Goal: Task Accomplishment & Management: Manage account settings

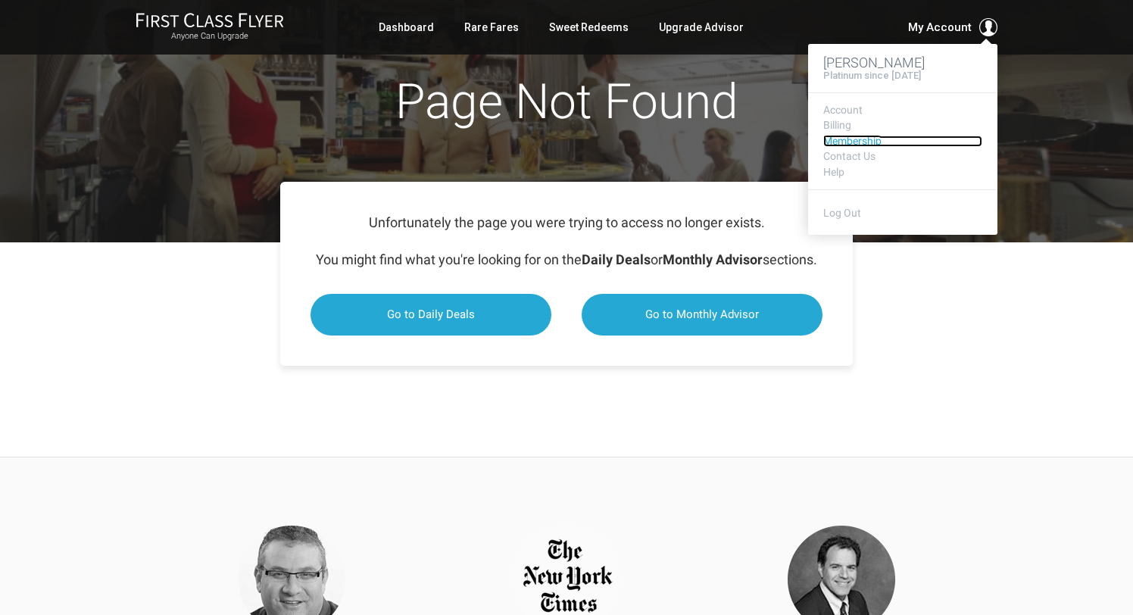
click at [852, 138] on link "Membership" at bounding box center [903, 141] width 159 height 11
click at [851, 140] on link "Membership" at bounding box center [903, 141] width 159 height 11
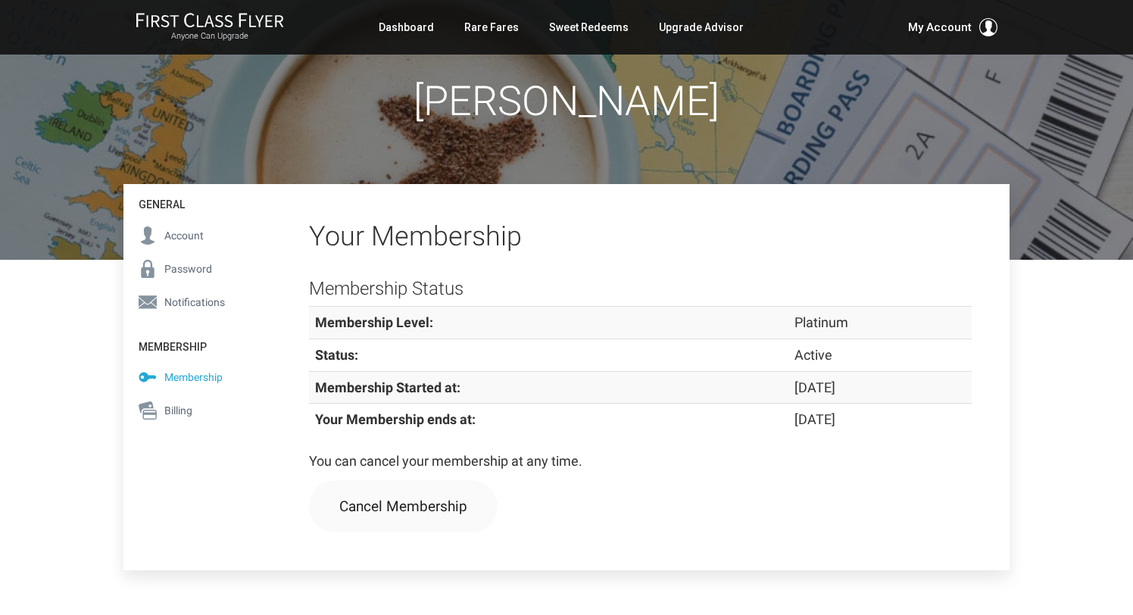
scroll to position [102, 0]
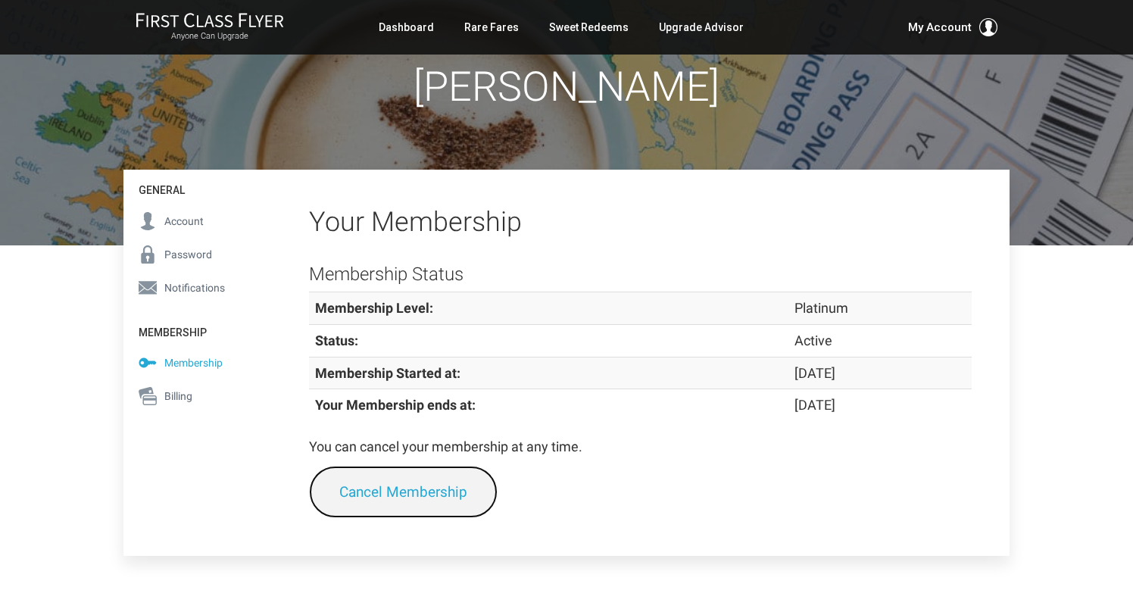
click at [435, 496] on link "Cancel Membership" at bounding box center [403, 492] width 189 height 52
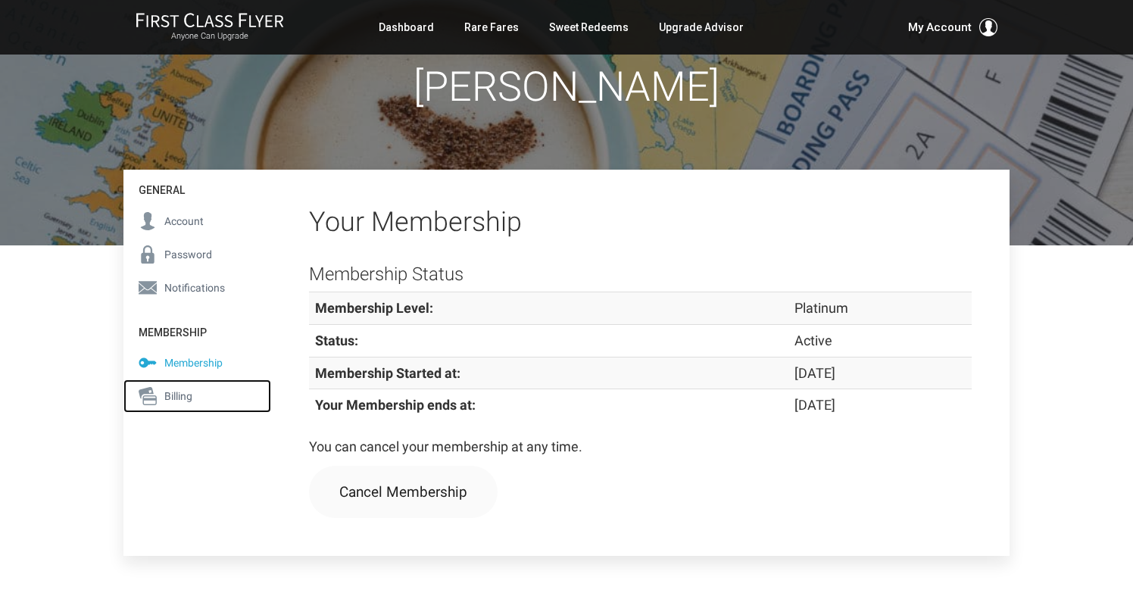
click at [182, 392] on span "Billing" at bounding box center [178, 396] width 28 height 17
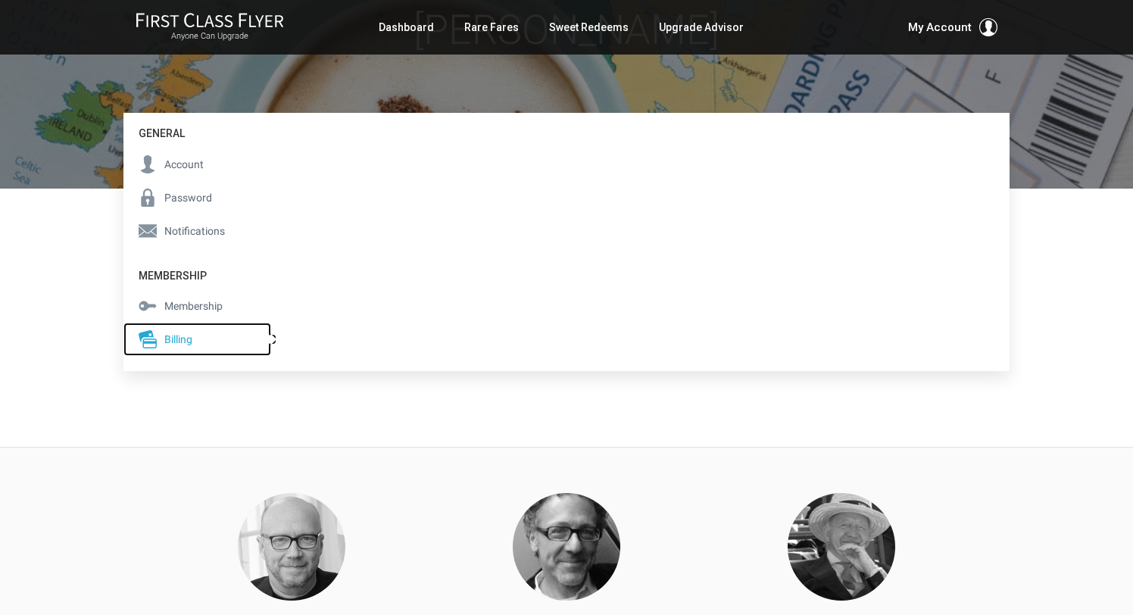
scroll to position [152, 0]
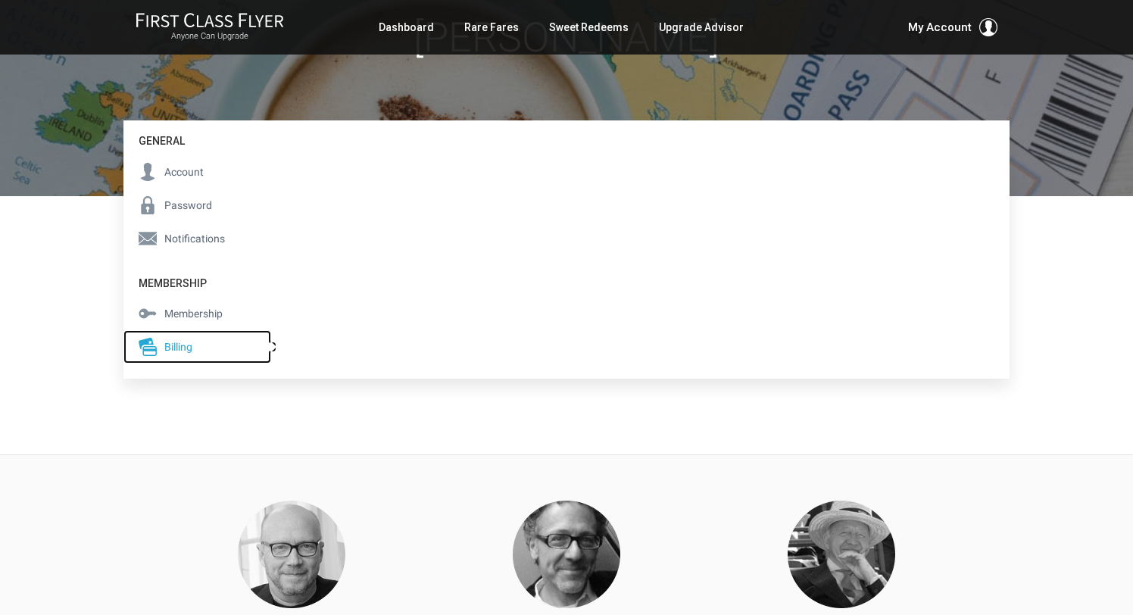
click at [182, 345] on span "Billing" at bounding box center [178, 347] width 28 height 17
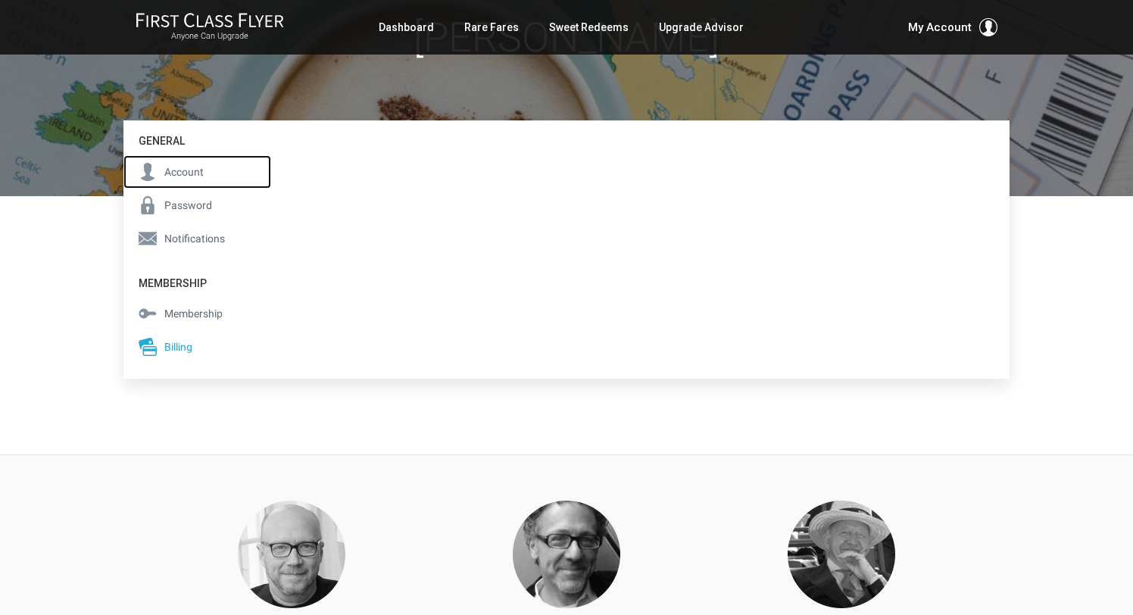
click at [177, 168] on span "Account" at bounding box center [183, 172] width 39 height 17
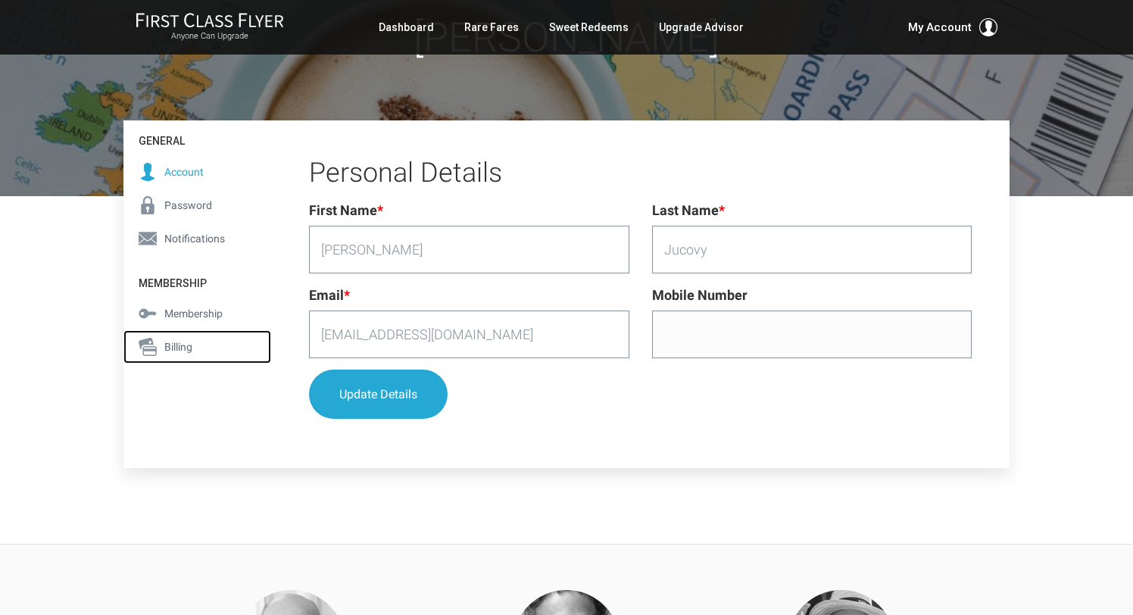
click at [184, 345] on span "Billing" at bounding box center [178, 347] width 28 height 17
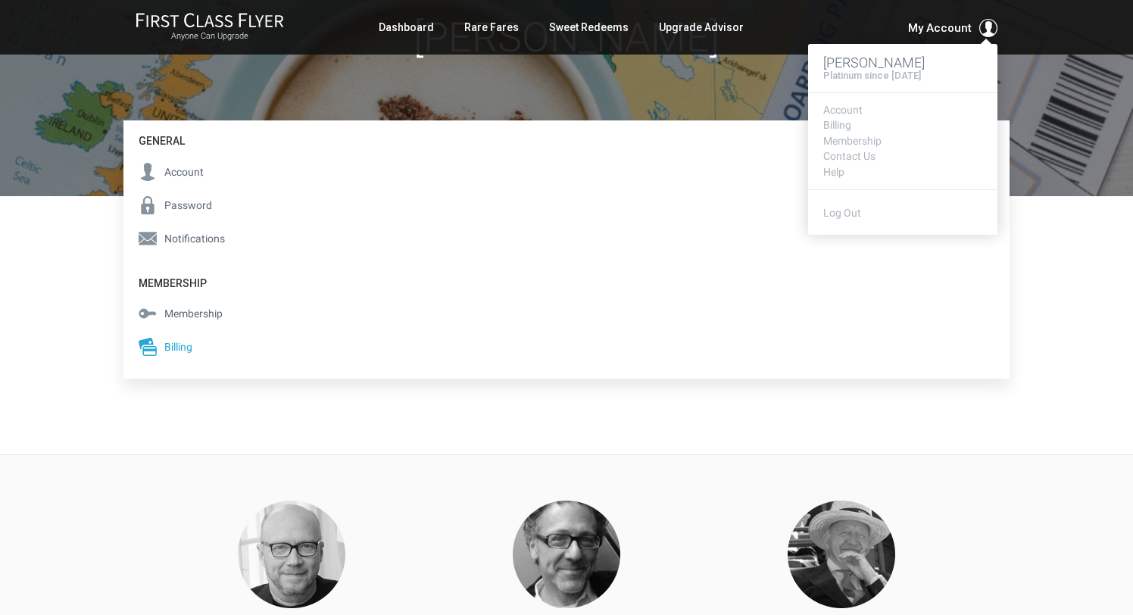
click at [946, 27] on span "My Account" at bounding box center [940, 28] width 64 height 18
click at [837, 120] on link "Billing" at bounding box center [903, 125] width 159 height 11
click at [830, 154] on link "Contact Us" at bounding box center [903, 156] width 159 height 11
